Goal: Information Seeking & Learning: Learn about a topic

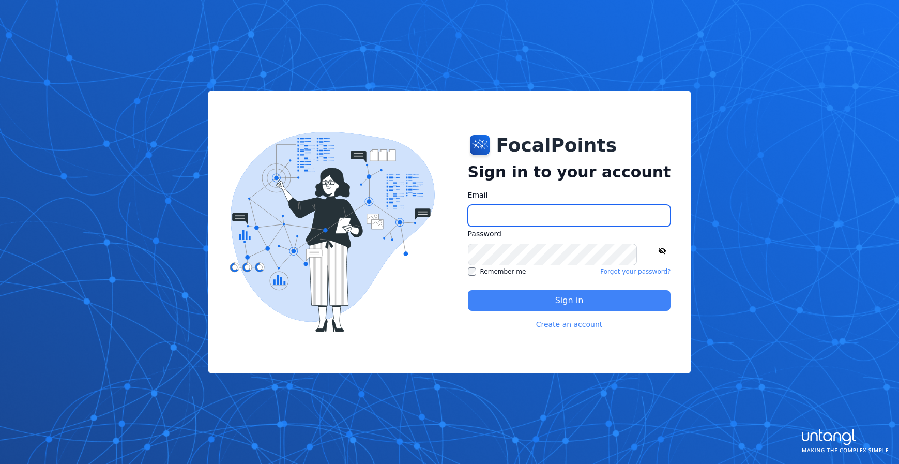
type input "**********"
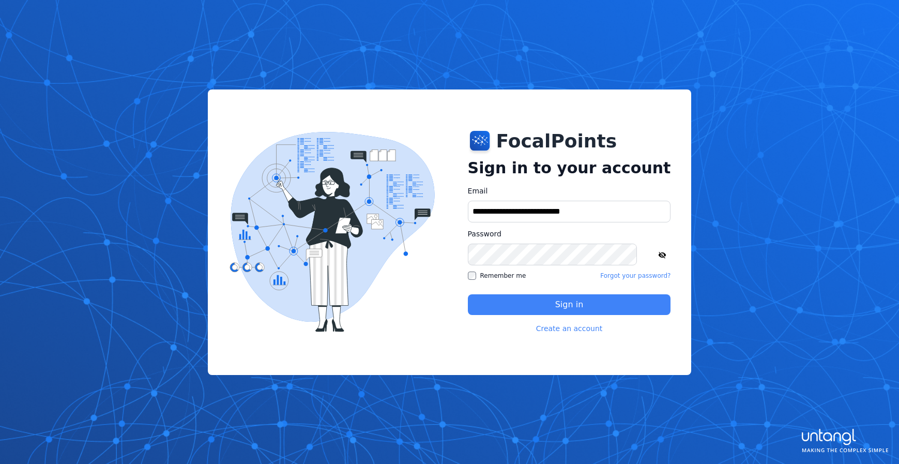
click at [517, 279] on label "Remember me" at bounding box center [497, 275] width 58 height 8
click at [523, 296] on button "Sign in" at bounding box center [569, 304] width 203 height 21
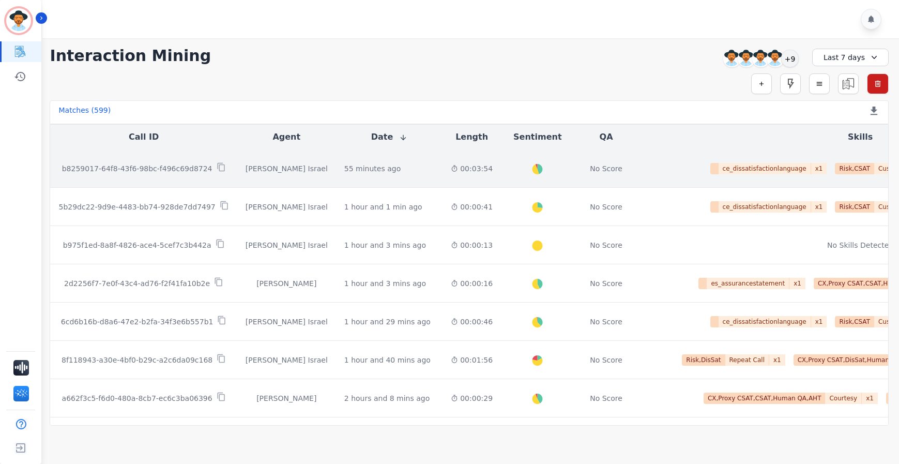
click at [297, 179] on td "[PERSON_NAME] Israel" at bounding box center [286, 168] width 99 height 38
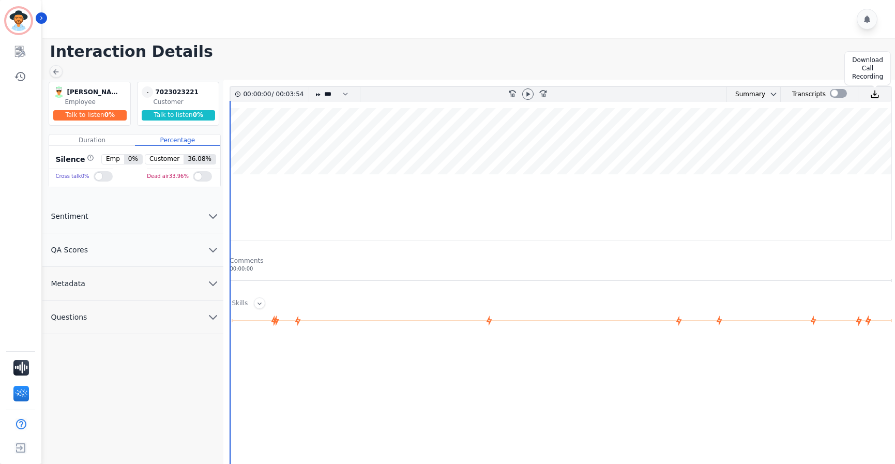
click at [873, 93] on img at bounding box center [874, 93] width 9 height 9
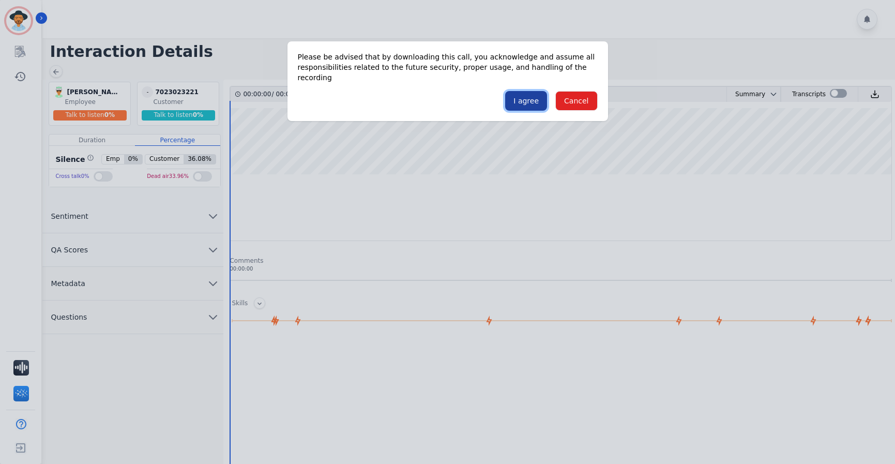
click at [522, 91] on button "I agree" at bounding box center [526, 101] width 42 height 20
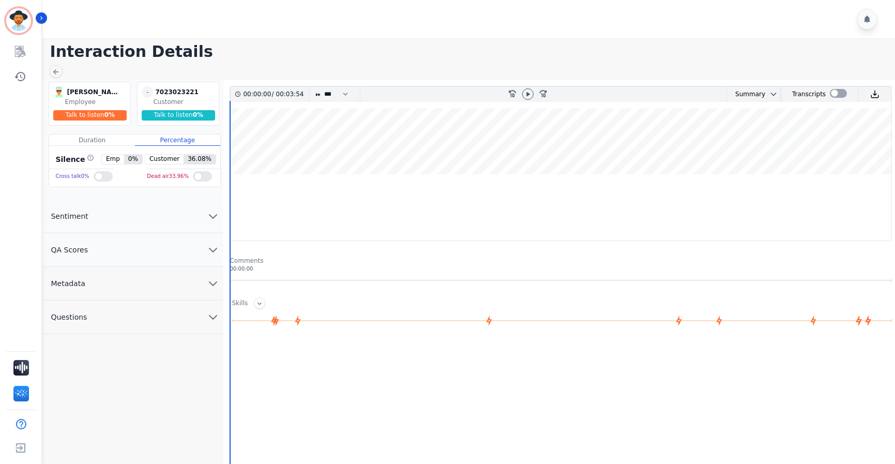
click at [51, 62] on main "Interaction Details [PERSON_NAME] Israel [PERSON_NAME] [GEOGRAPHIC_DATA] Employ…" at bounding box center [467, 316] width 856 height 556
click at [51, 69] on div at bounding box center [56, 71] width 13 height 12
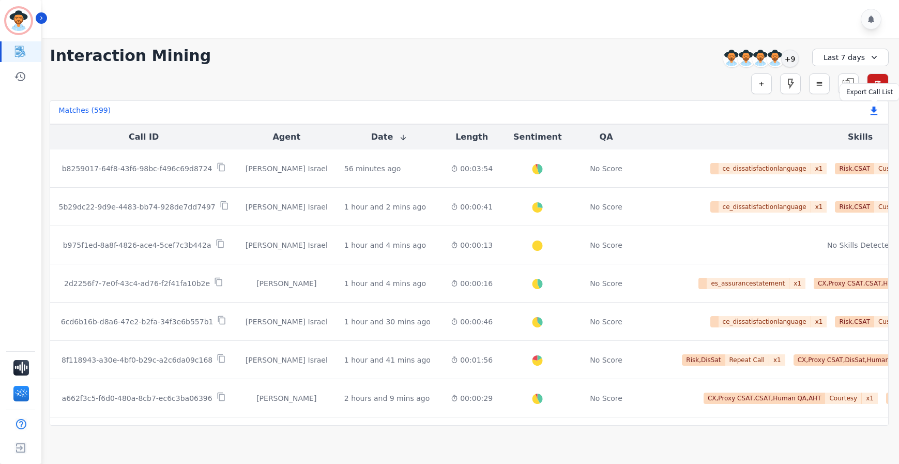
click at [874, 112] on icon at bounding box center [874, 110] width 7 height 8
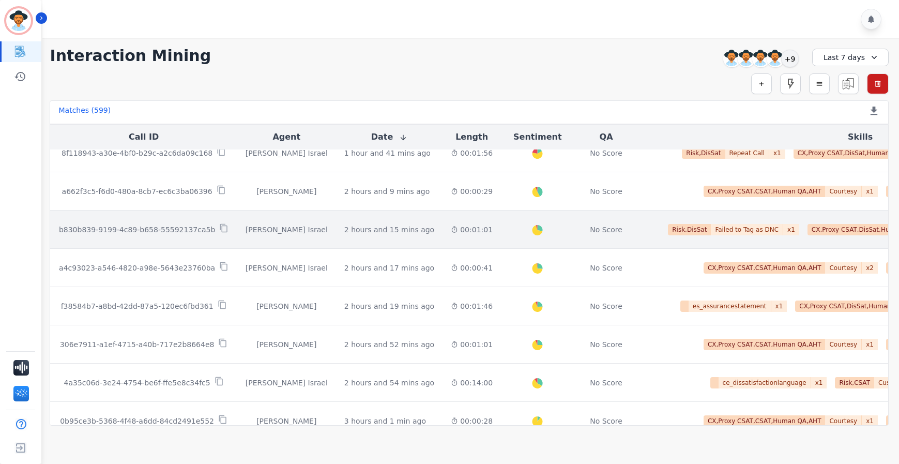
click at [443, 237] on td "00:01:01" at bounding box center [472, 229] width 58 height 38
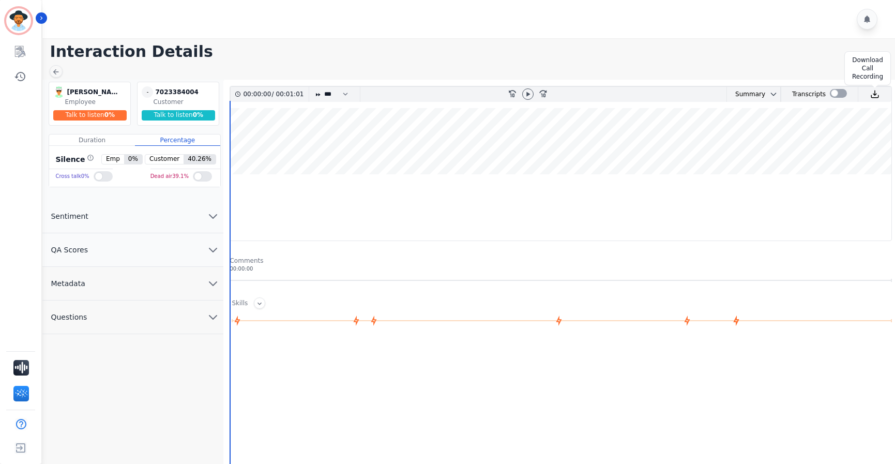
click at [873, 92] on img at bounding box center [874, 93] width 9 height 9
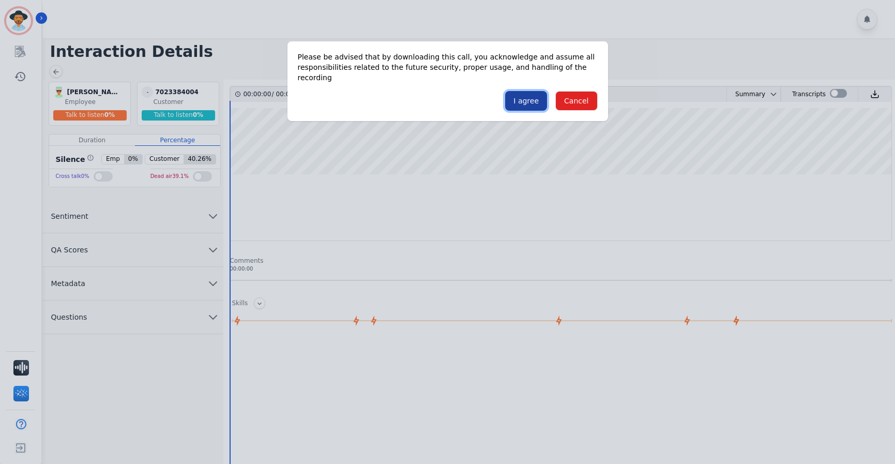
click at [530, 94] on button "I agree" at bounding box center [526, 101] width 42 height 20
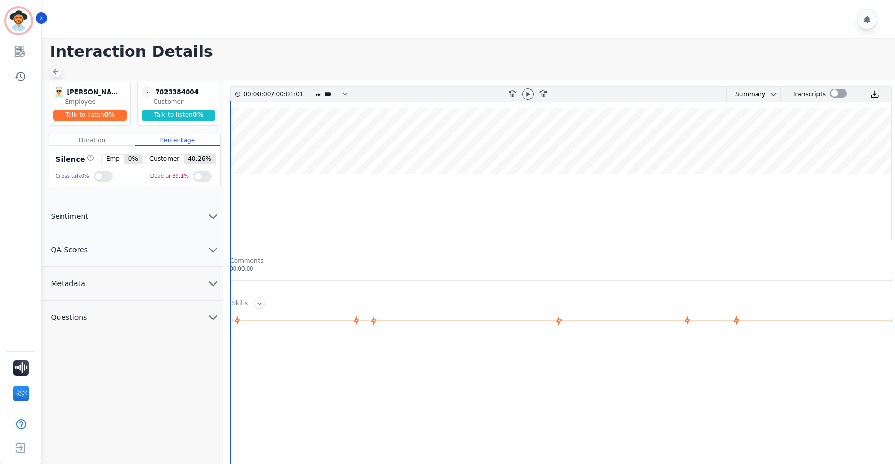
click at [60, 72] on div at bounding box center [56, 71] width 13 height 12
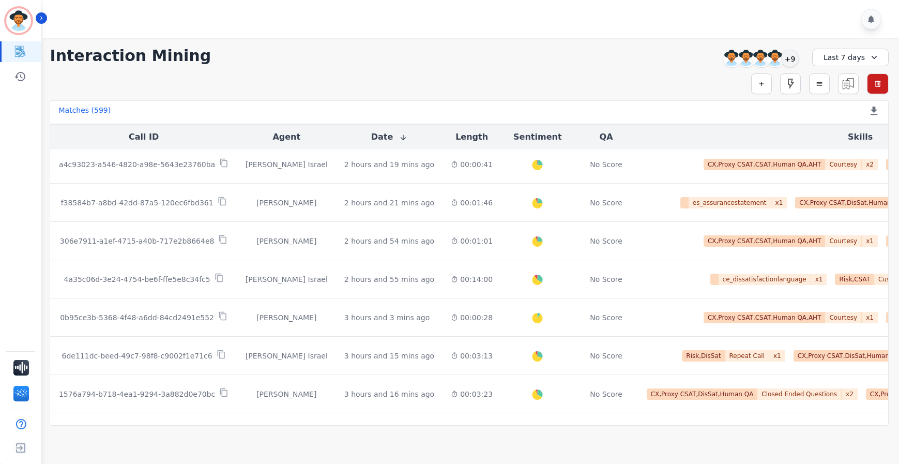
scroll to position [537, 0]
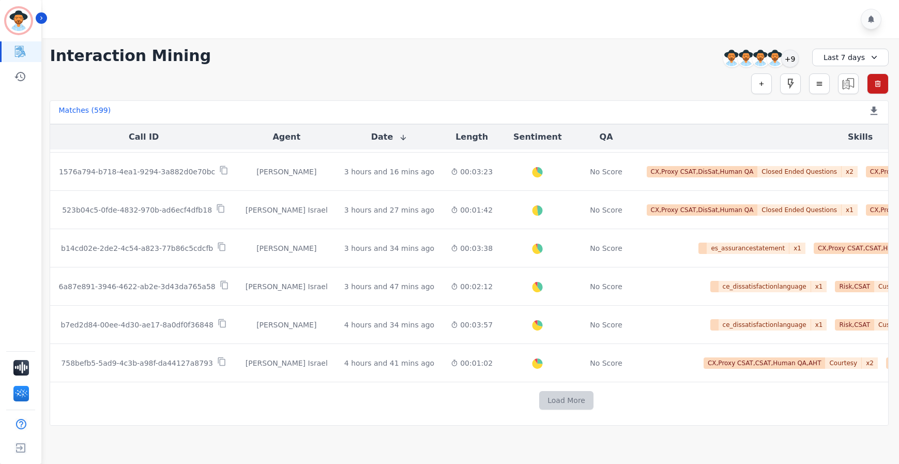
click at [539, 392] on button "Load More" at bounding box center [566, 400] width 54 height 19
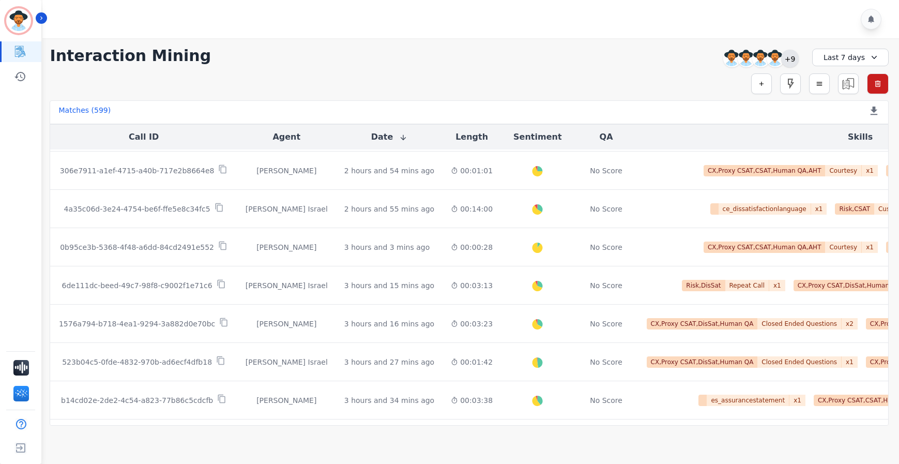
click at [792, 53] on div "+9" at bounding box center [790, 59] width 18 height 18
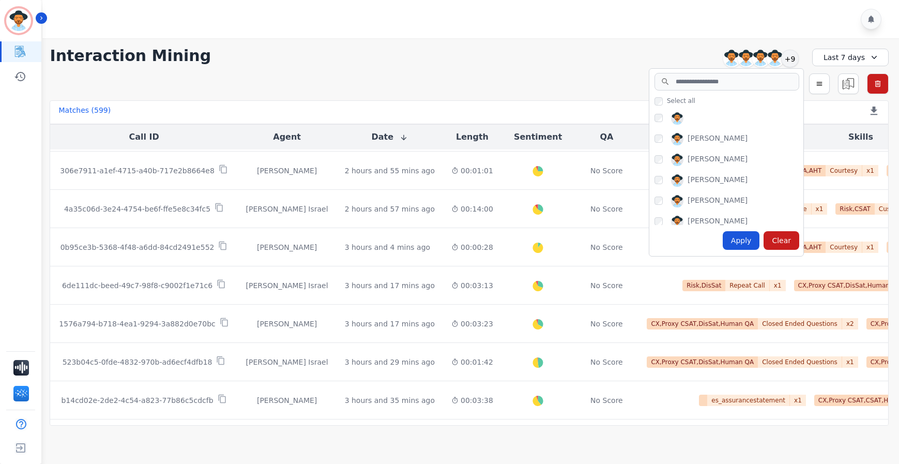
scroll to position [152, 0]
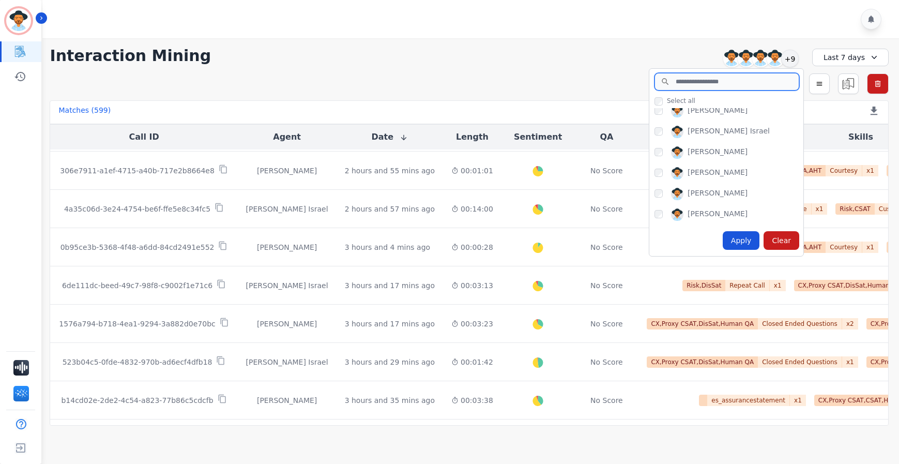
click at [702, 83] on input "search" at bounding box center [726, 82] width 145 height 18
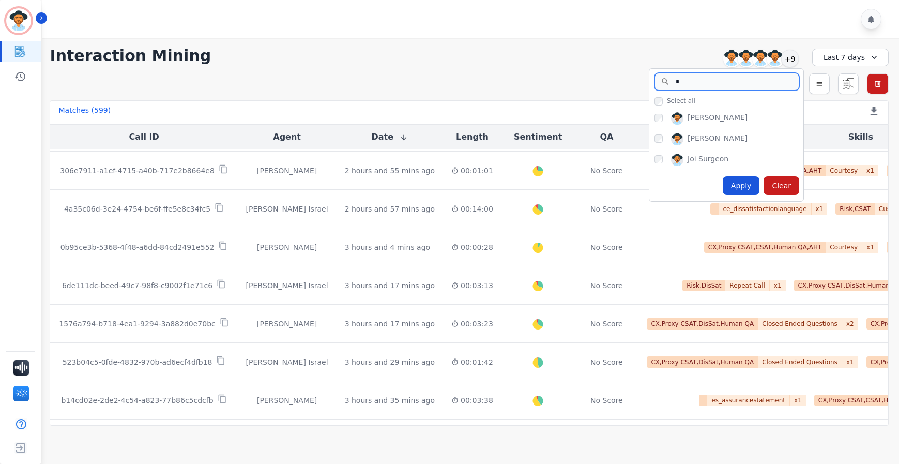
scroll to position [0, 0]
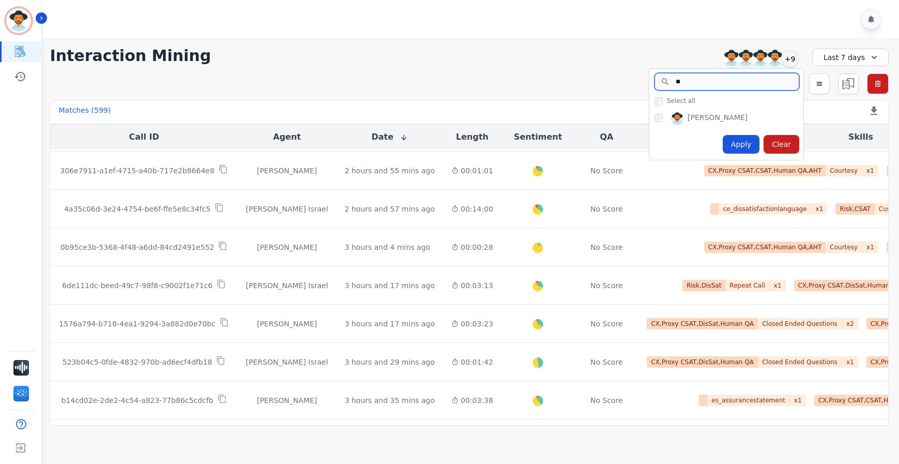
type input "*"
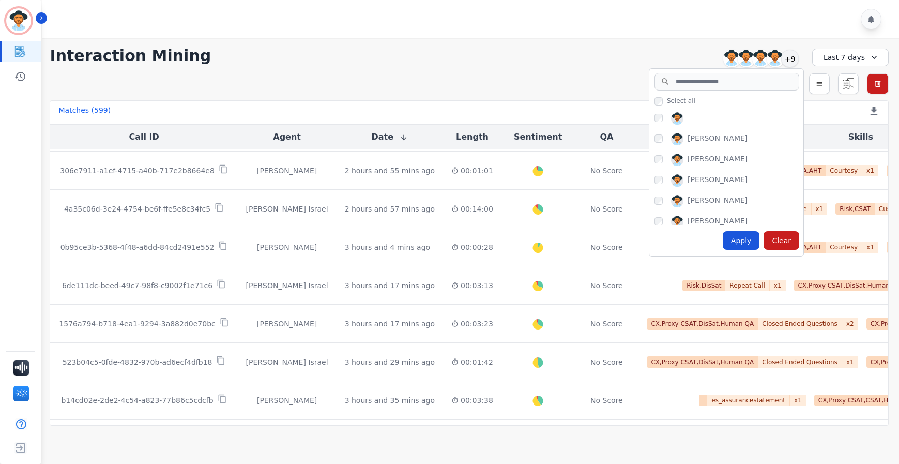
click at [527, 67] on div "**********" at bounding box center [469, 231] width 860 height 387
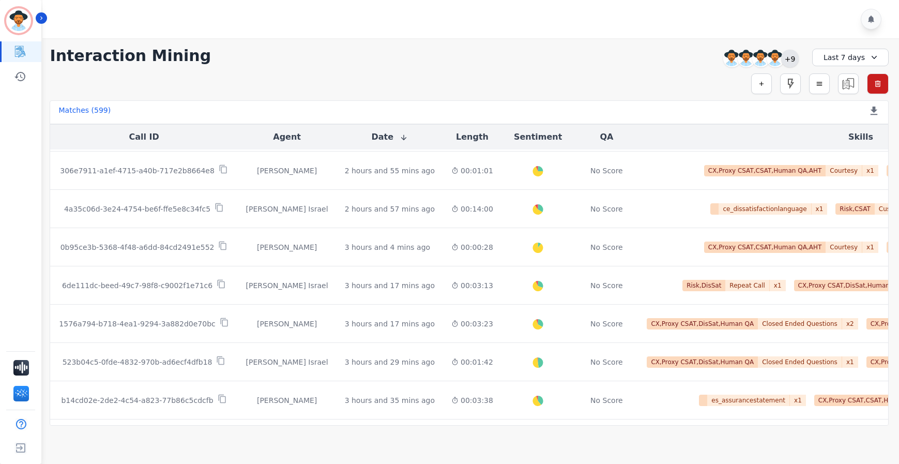
click at [793, 62] on div "+9" at bounding box center [790, 59] width 18 height 18
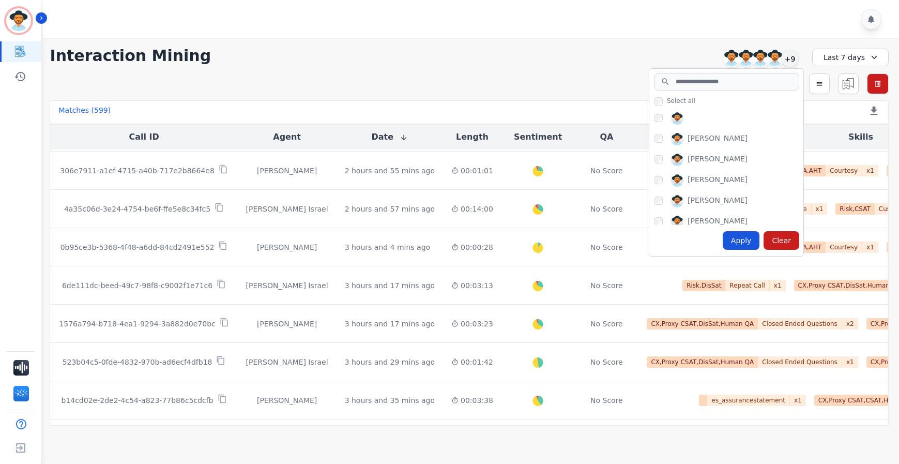
click at [855, 64] on div "Last 7 days" at bounding box center [850, 58] width 77 height 18
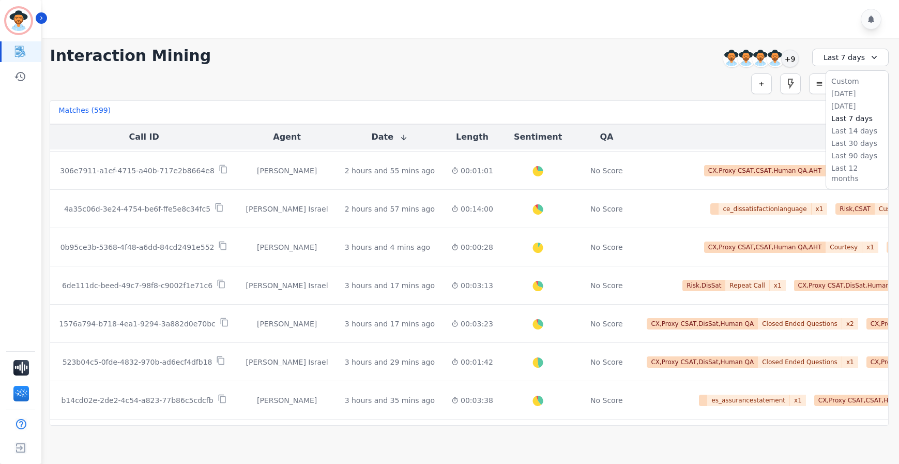
click at [855, 64] on div "Last 7 days" at bounding box center [850, 58] width 77 height 18
click at [854, 127] on li "Last 14 days" at bounding box center [857, 131] width 52 height 10
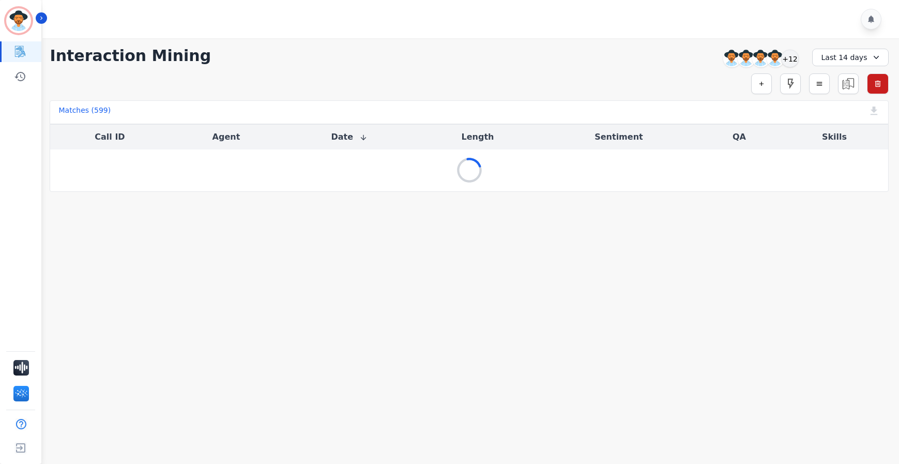
click at [585, 58] on div "**********" at bounding box center [469, 56] width 839 height 19
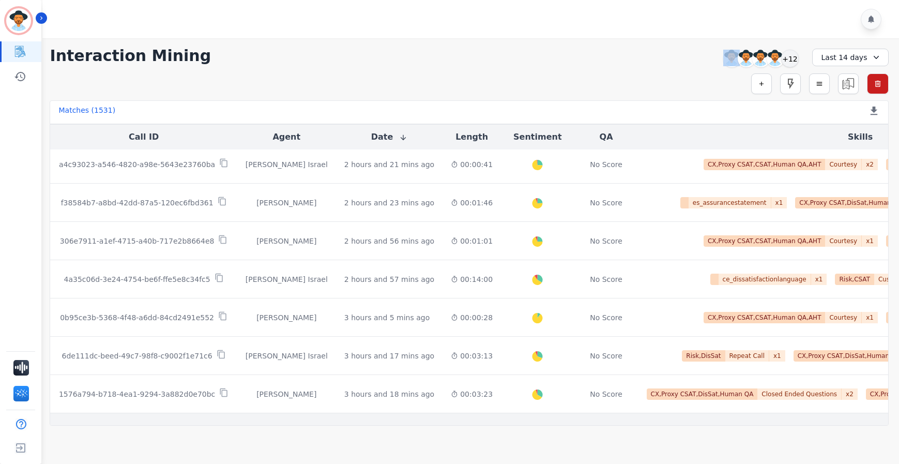
scroll to position [537, 0]
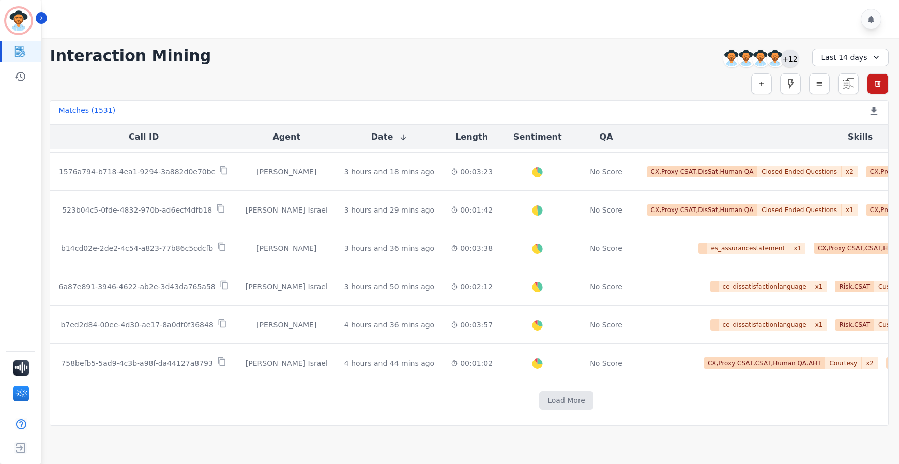
click at [795, 58] on div "+12" at bounding box center [790, 59] width 18 height 18
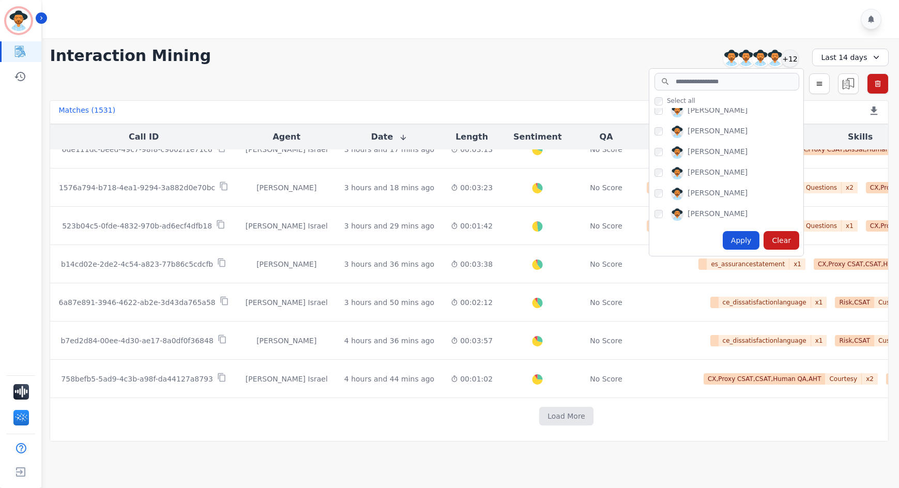
scroll to position [521, 0]
click at [697, 86] on input "search" at bounding box center [726, 82] width 145 height 18
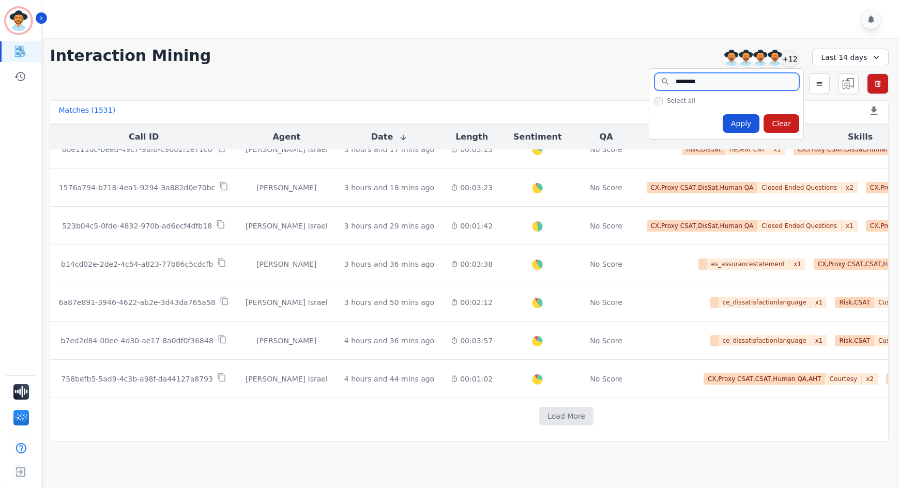
type input "********"
